Goal: Information Seeking & Learning: Find specific page/section

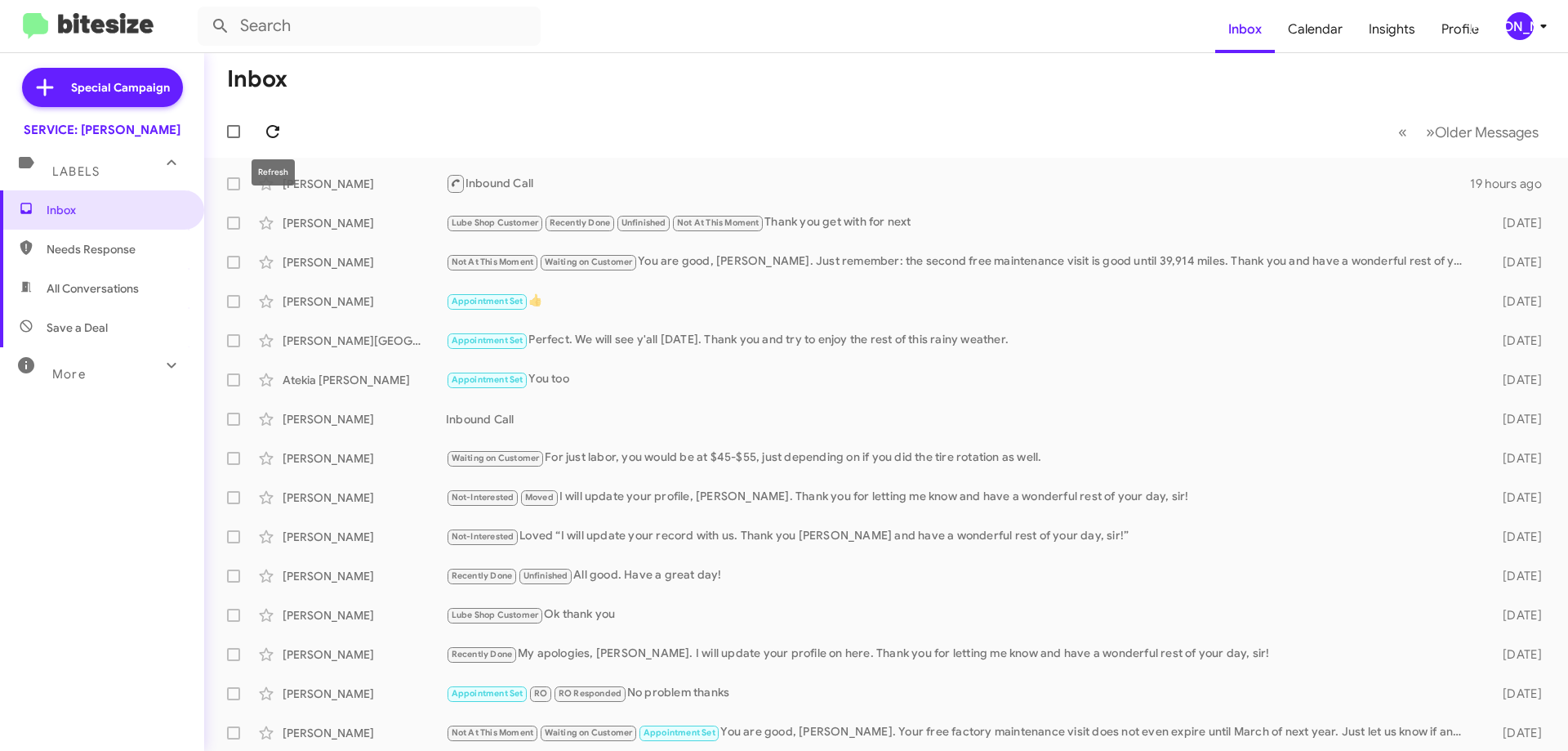
click at [278, 121] on button at bounding box center [272, 131] width 33 height 33
click at [107, 284] on span "All Conversations" at bounding box center [93, 288] width 92 height 16
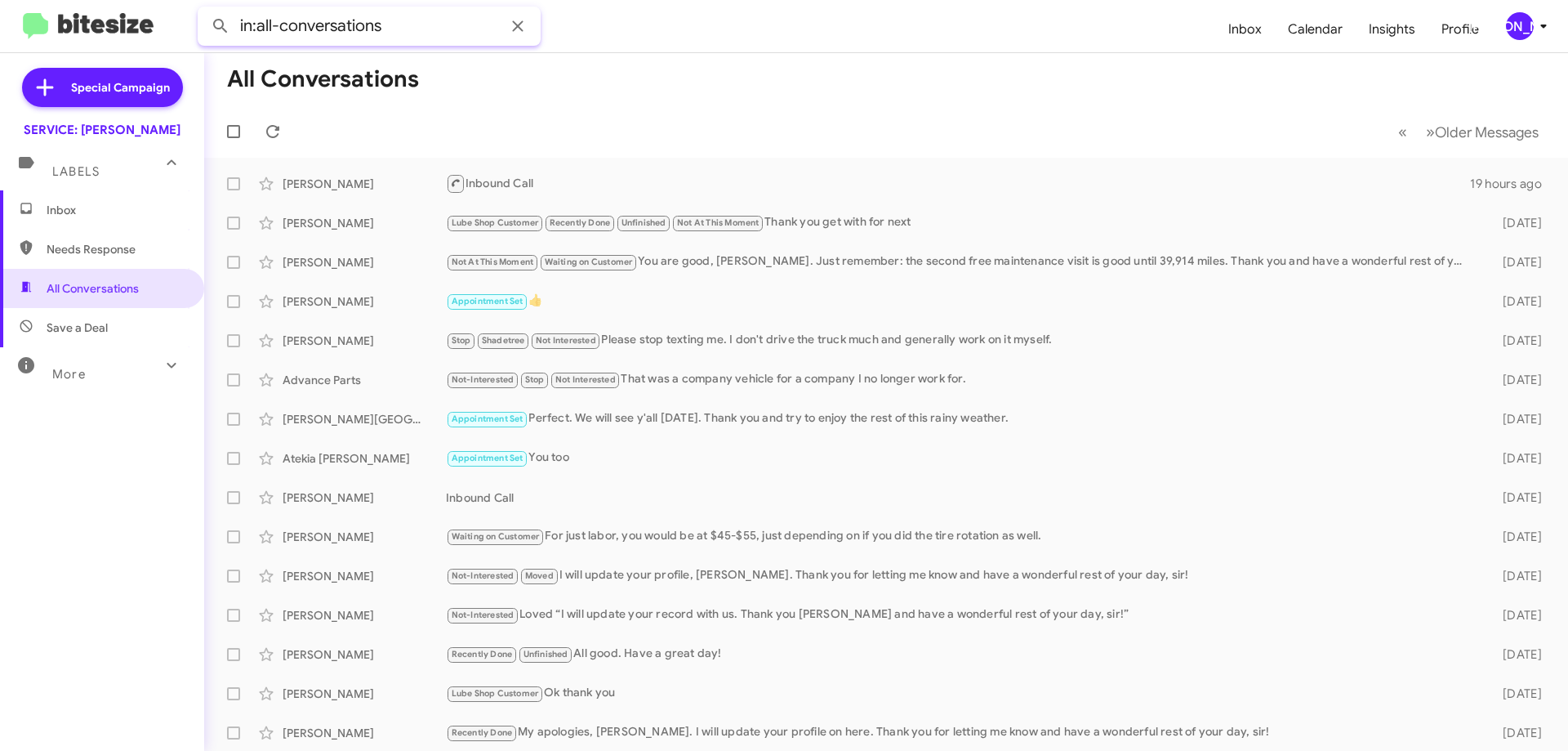
click at [366, 34] on input "in:all-conversations" at bounding box center [369, 26] width 343 height 39
click at [204, 10] on button at bounding box center [221, 26] width 33 height 33
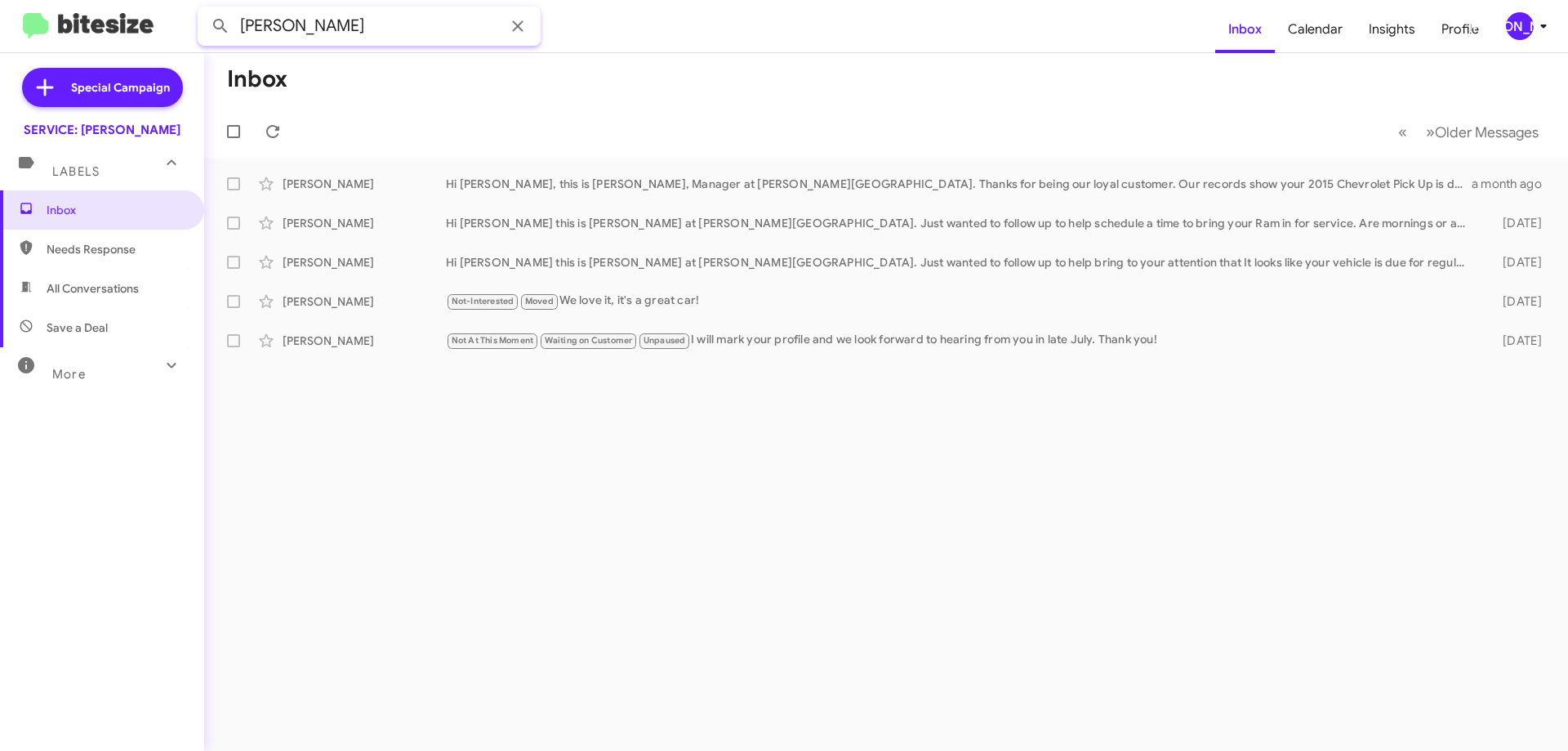
drag, startPoint x: 394, startPoint y: 36, endPoint x: -118, endPoint y: -2, distance: 513.4
click at [0, 0] on html "[PERSON_NAME] Inbox Calendar Insights Profile JA Special Campaign SERVICE: [PER…" at bounding box center [784, 375] width 1568 height 751
click at [204, 10] on button at bounding box center [221, 26] width 33 height 33
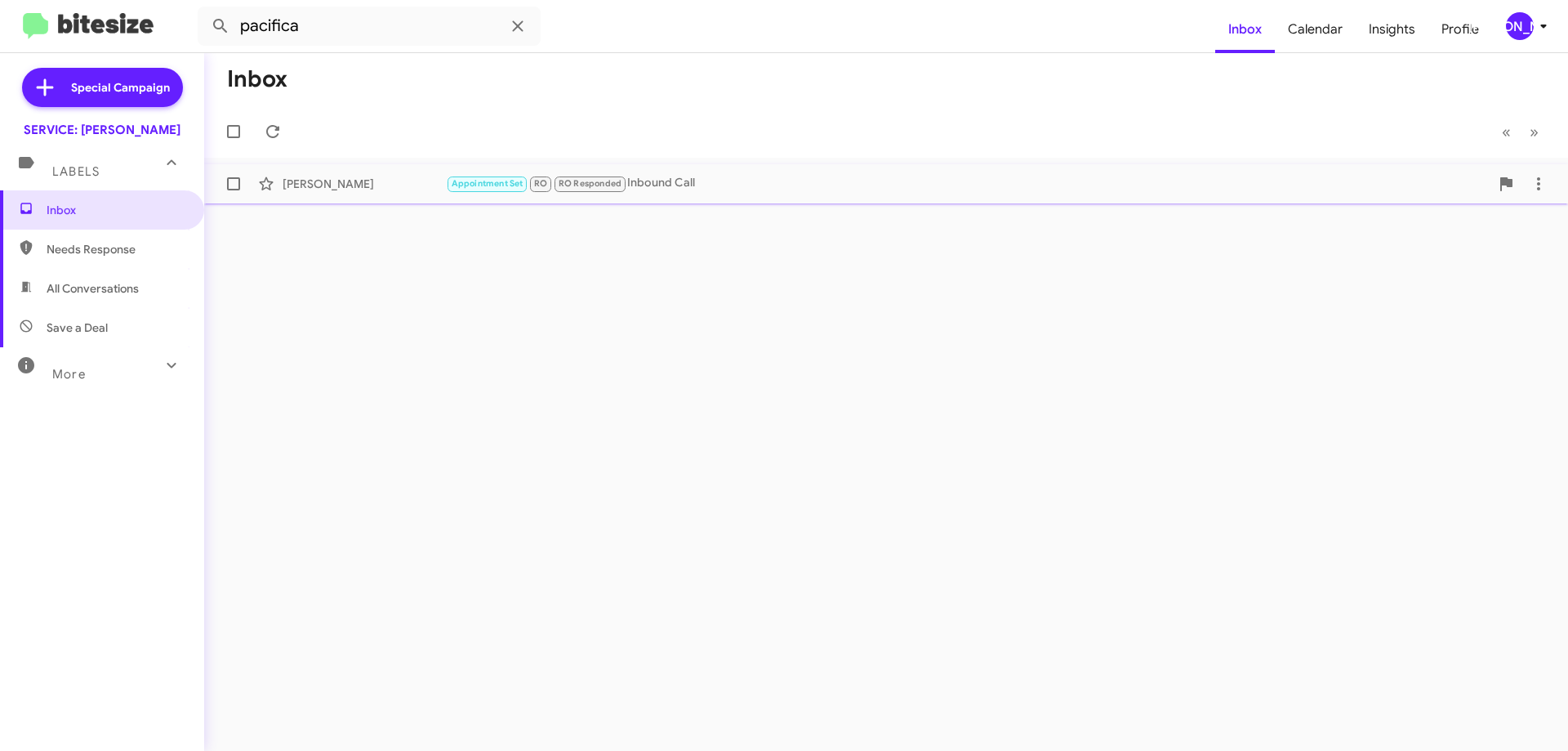
click at [717, 190] on div "Appointment Set RO RO Responded Inbound Call" at bounding box center [967, 183] width 1044 height 19
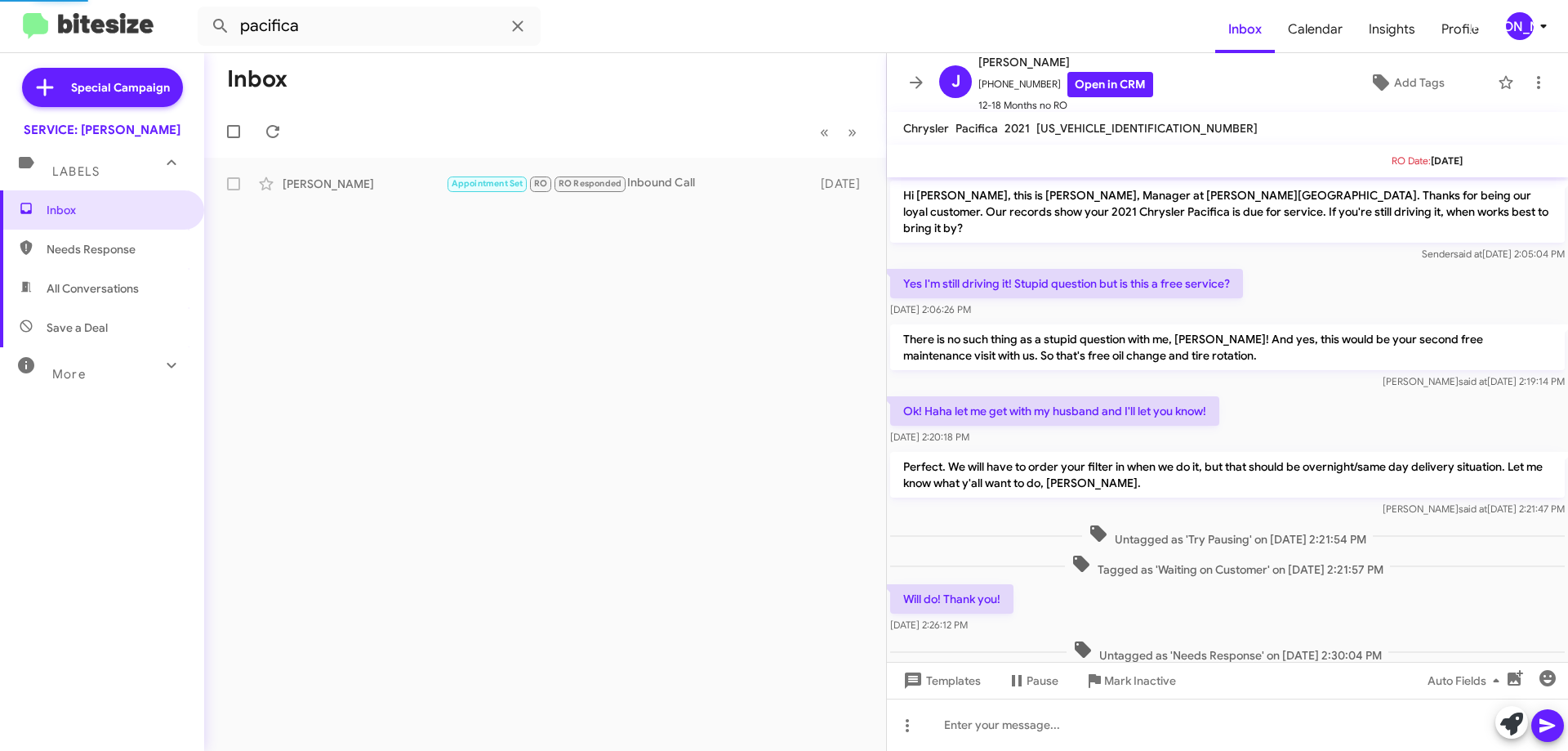
scroll to position [300, 0]
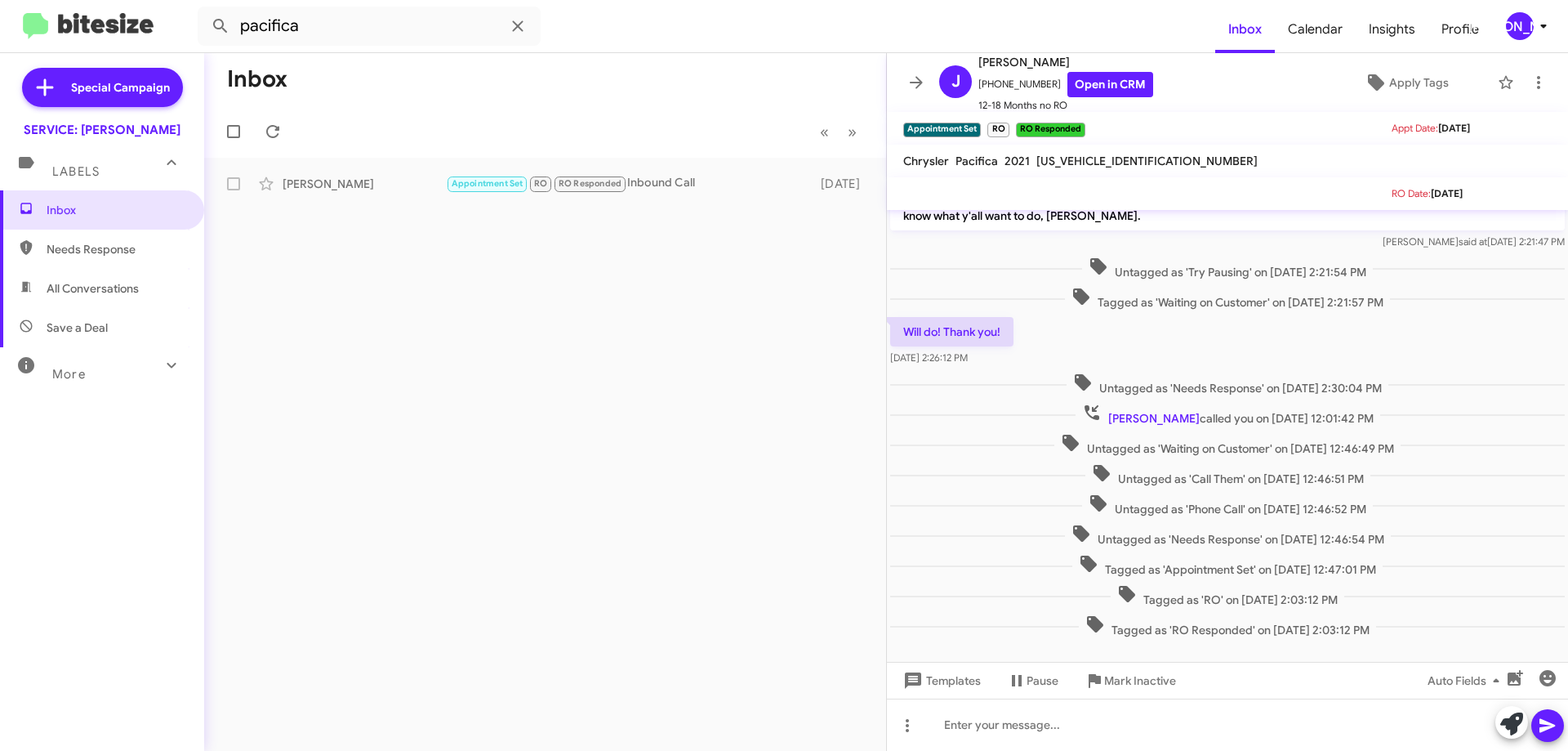
click at [85, 286] on span "All Conversations" at bounding box center [93, 288] width 92 height 16
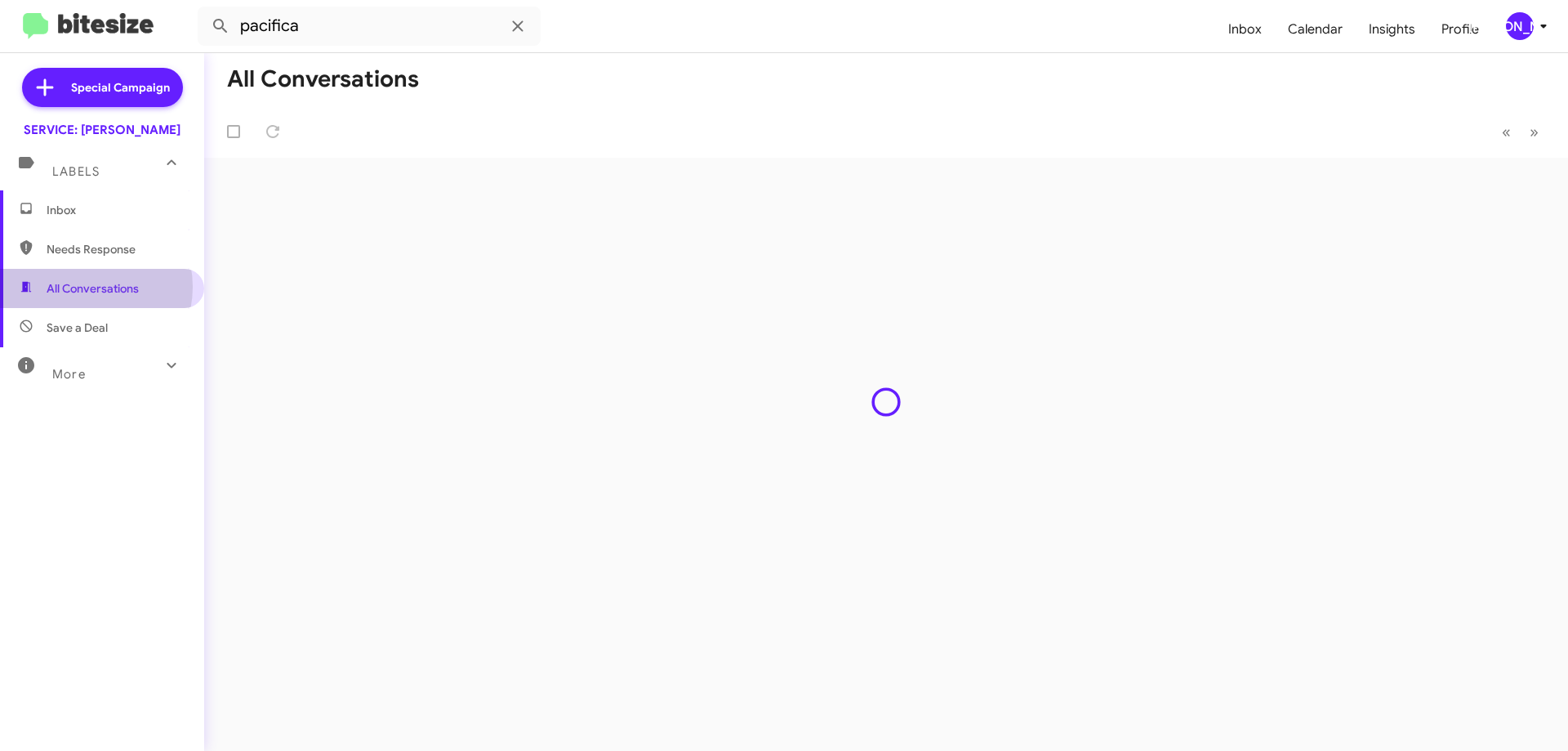
type input "in:all-conversations"
